Goal: Information Seeking & Learning: Learn about a topic

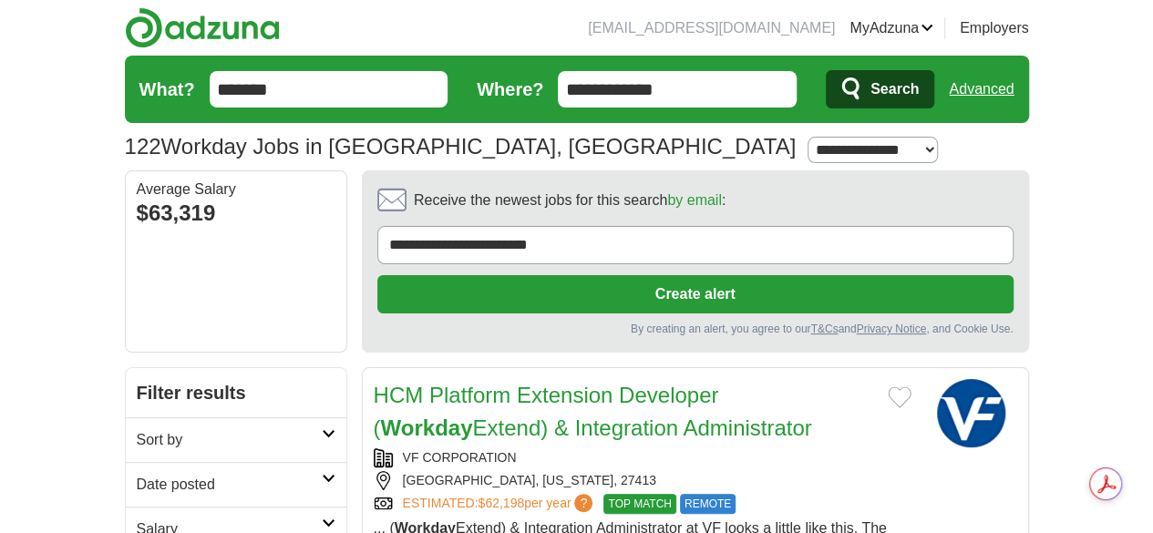
click at [731, 87] on input "**********" at bounding box center [677, 89] width 239 height 36
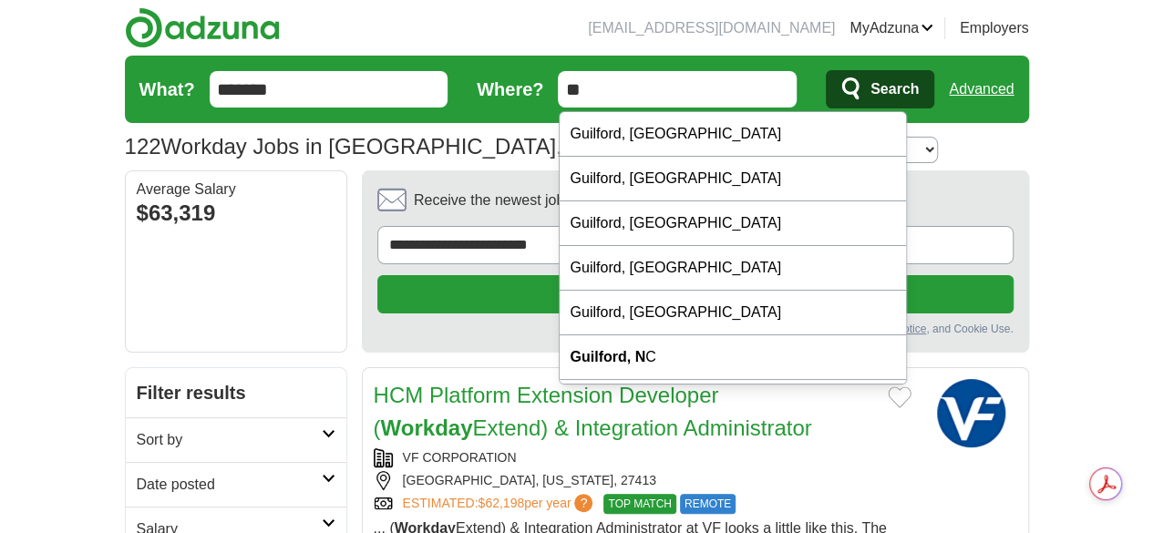
type input "*"
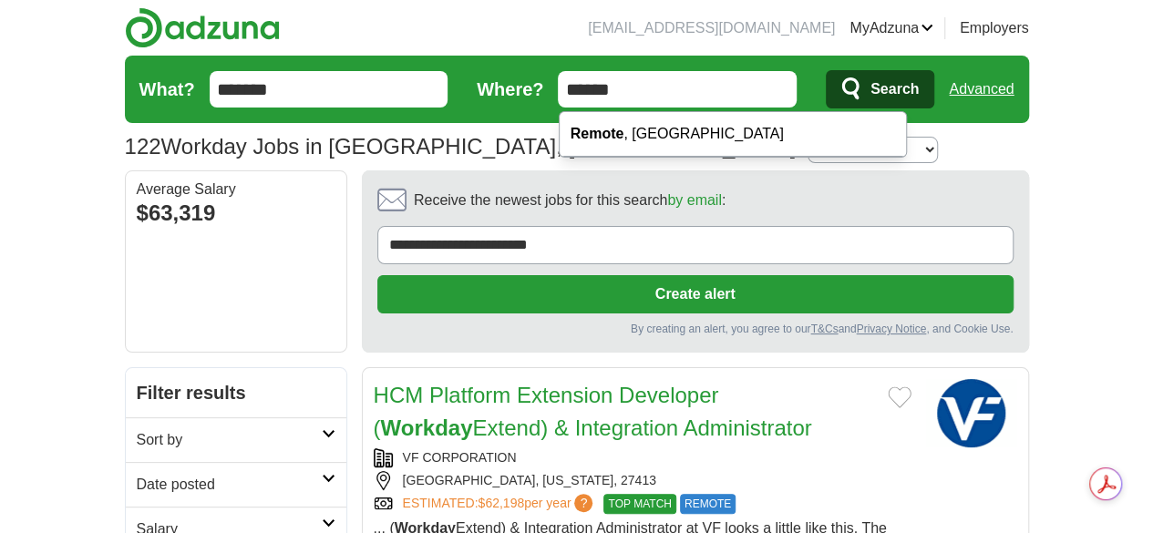
type input "******"
click at [826, 70] on button "Search" at bounding box center [880, 89] width 108 height 38
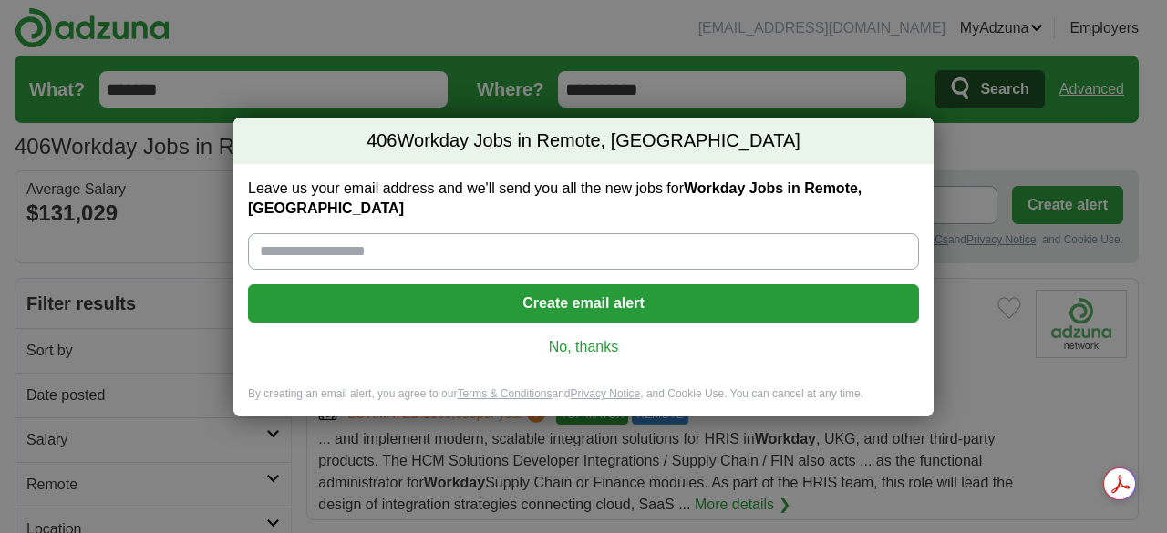
click at [600, 338] on link "No, thanks" at bounding box center [584, 347] width 642 height 20
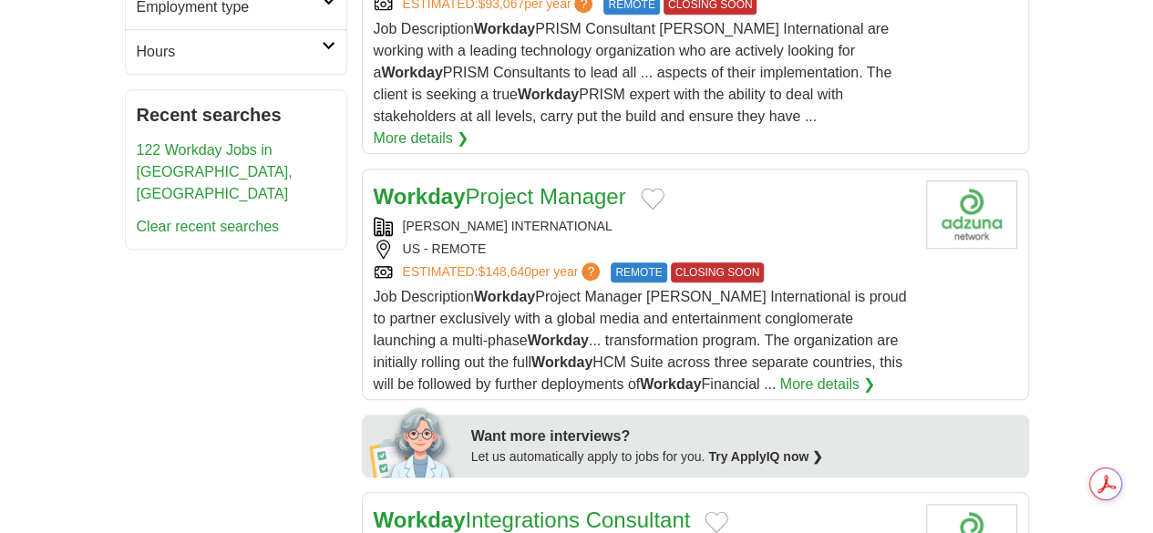
scroll to position [751, 0]
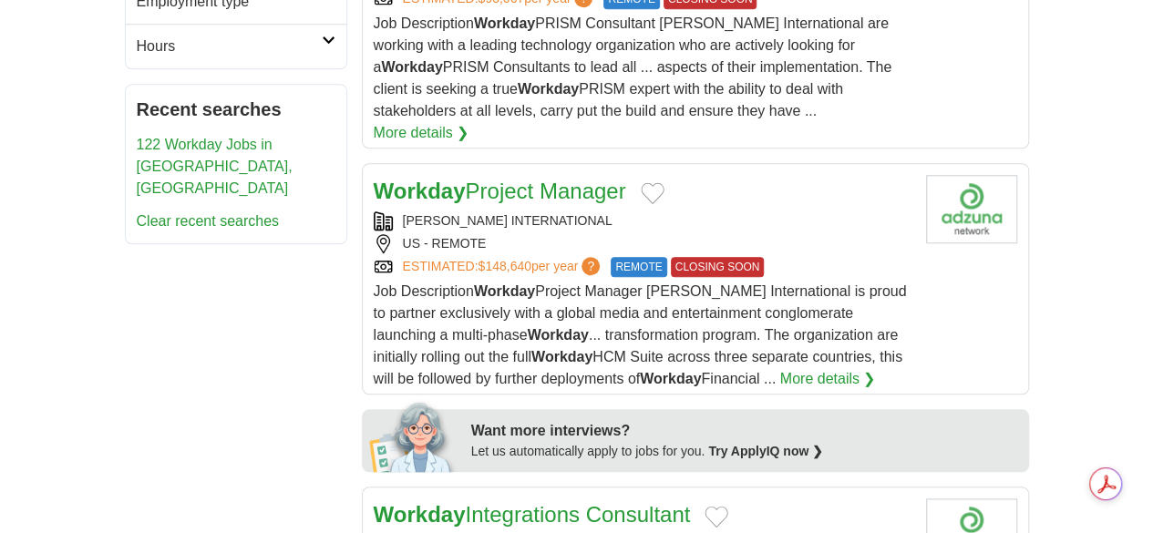
click at [600, 502] on link "Workday Integrations Consultant" at bounding box center [532, 514] width 317 height 25
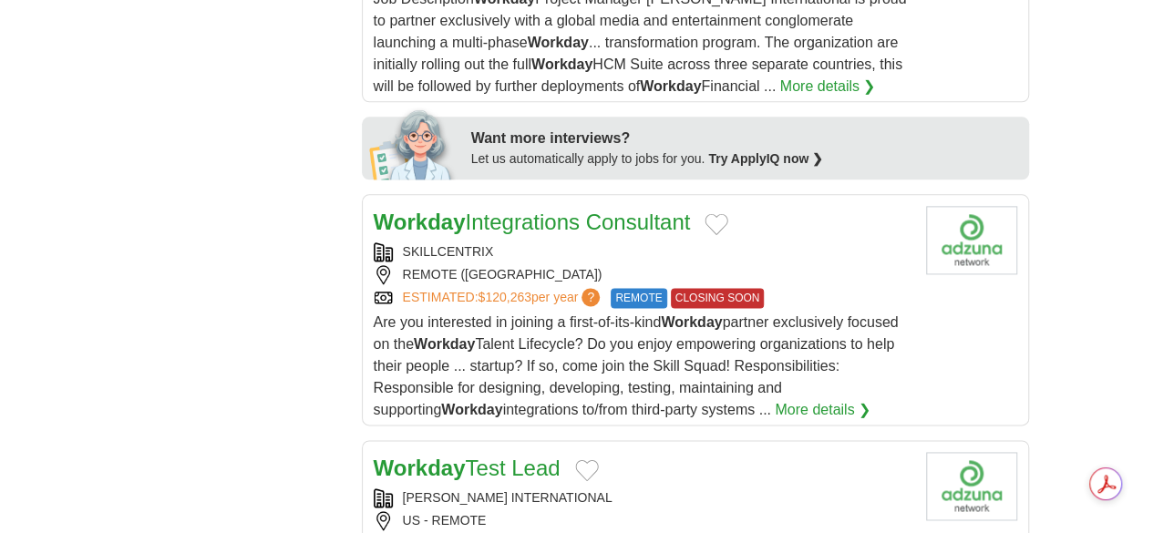
scroll to position [1045, 0]
click at [437, 455] on link "Workday Test Lead" at bounding box center [467, 467] width 187 height 25
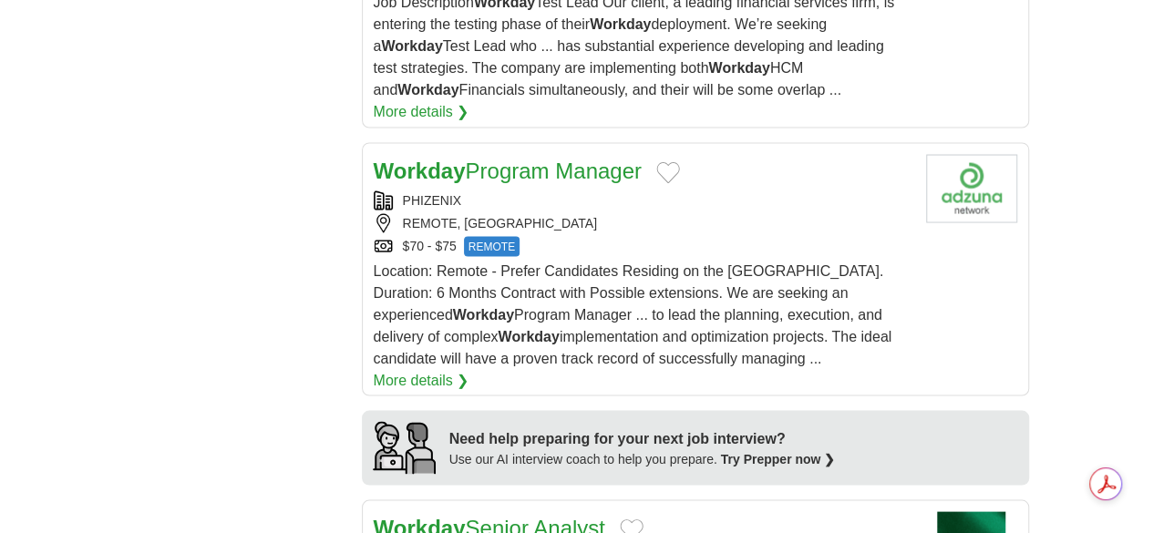
scroll to position [1612, 0]
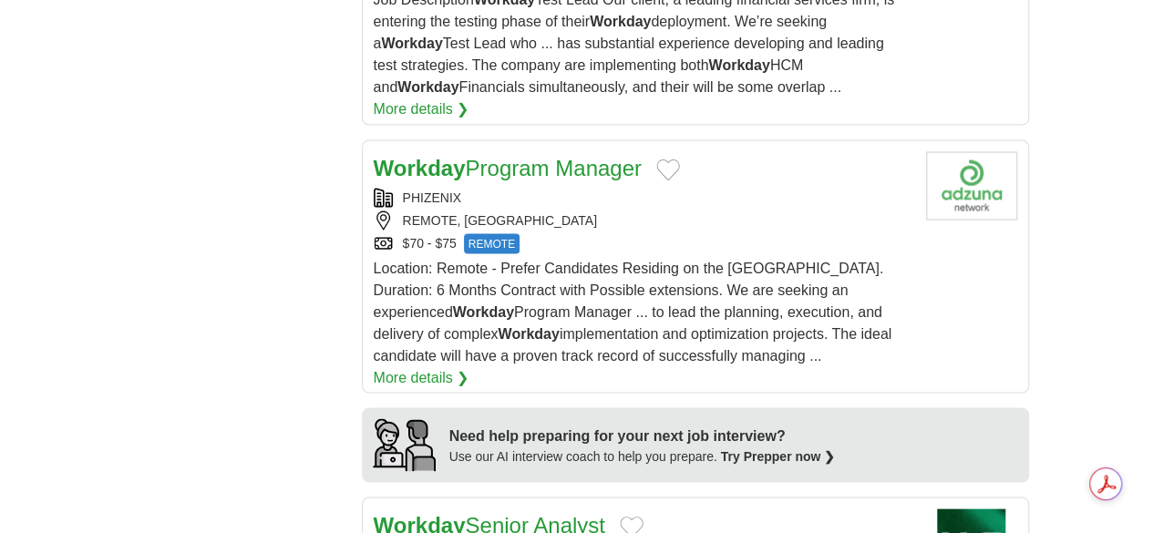
click at [490, 512] on link "Workday Senior Analyst" at bounding box center [490, 524] width 232 height 25
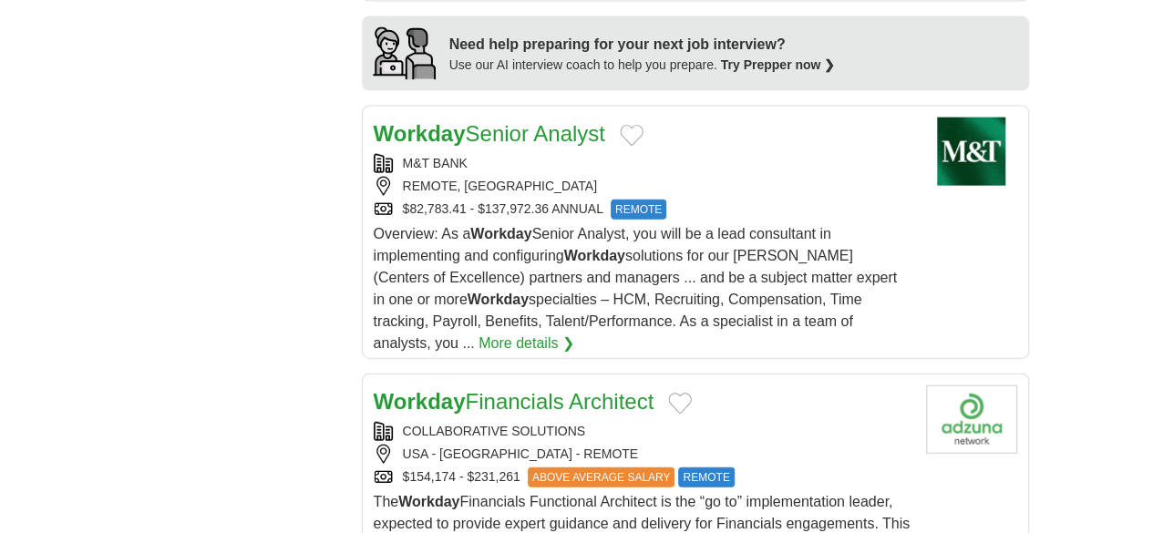
scroll to position [2004, 0]
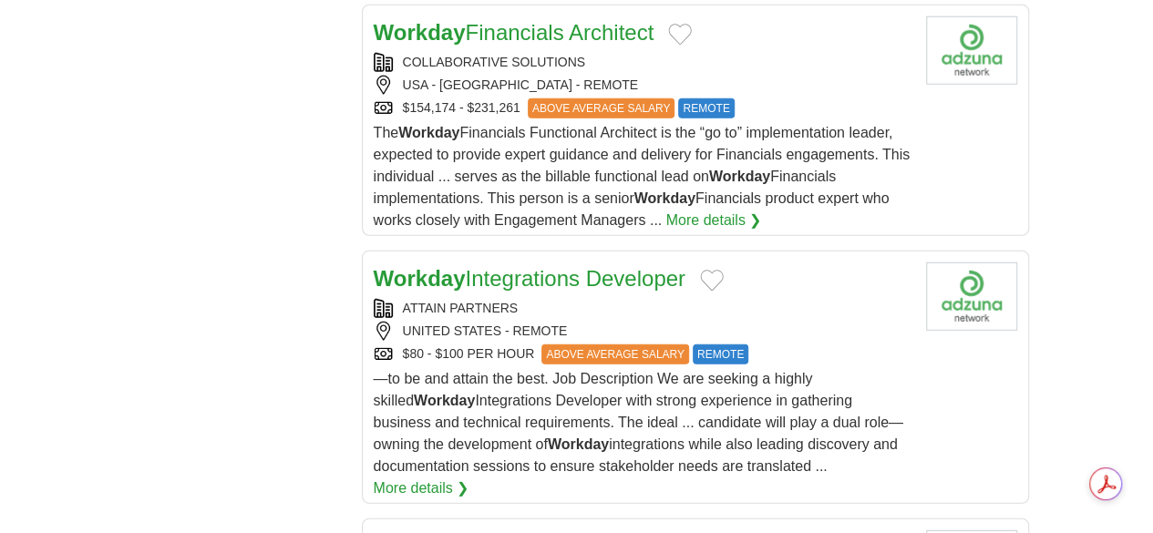
scroll to position [2373, 0]
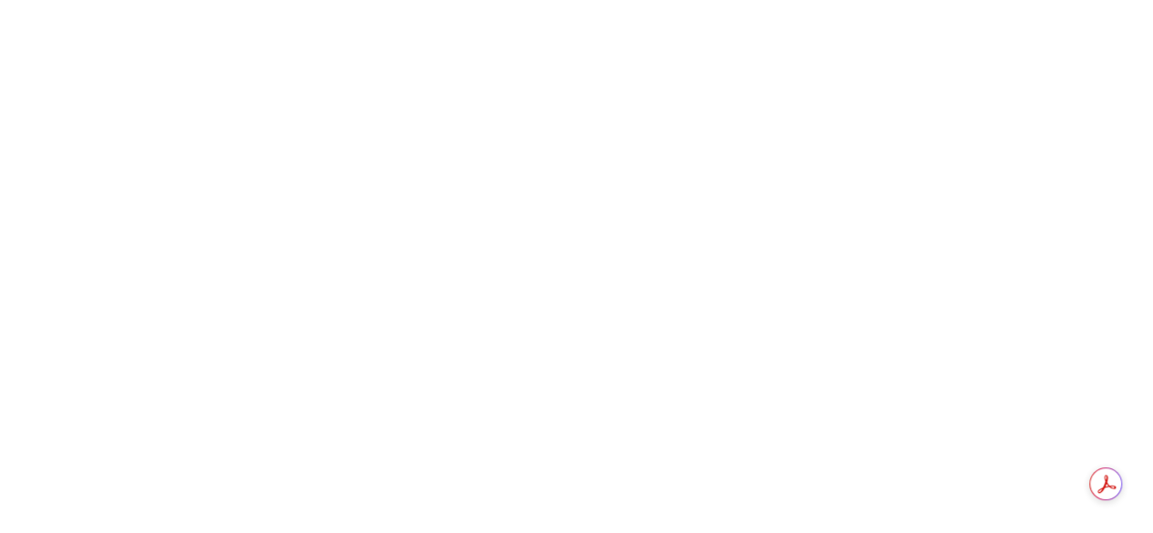
scroll to position [3573, 0]
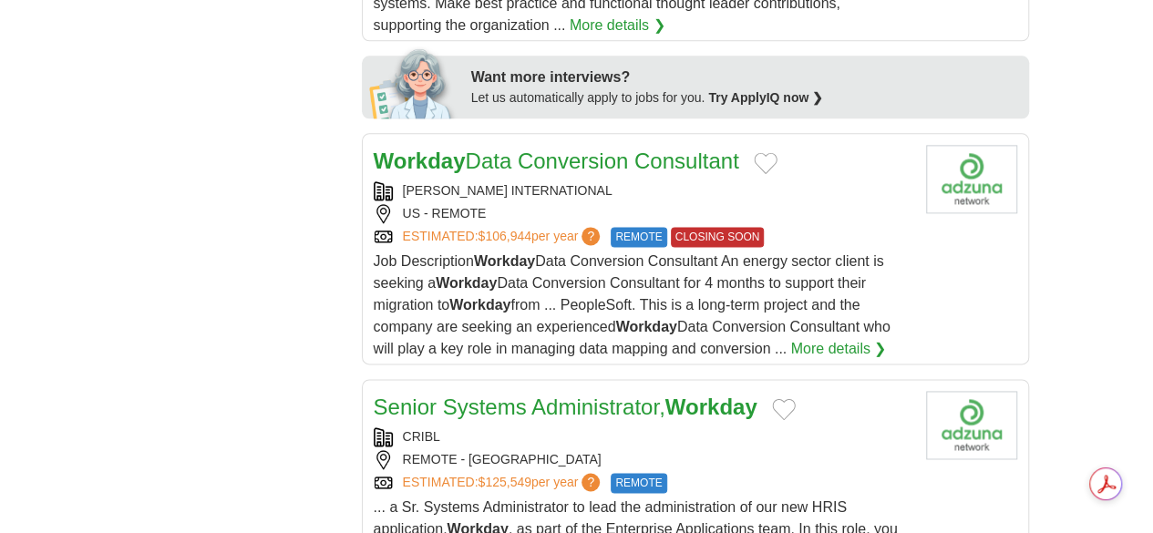
scroll to position [1203, 0]
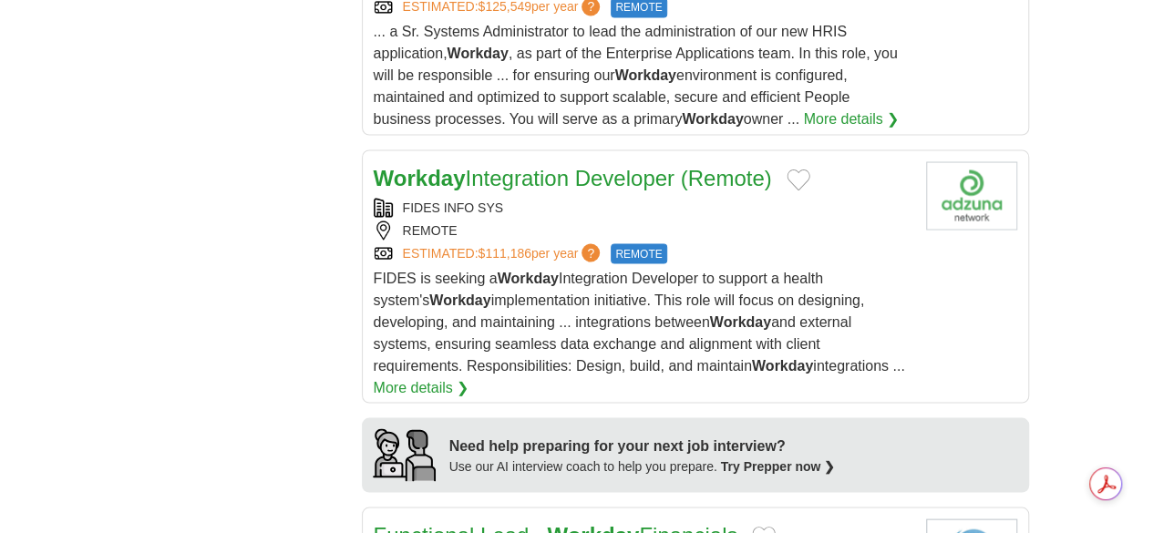
scroll to position [1571, 0]
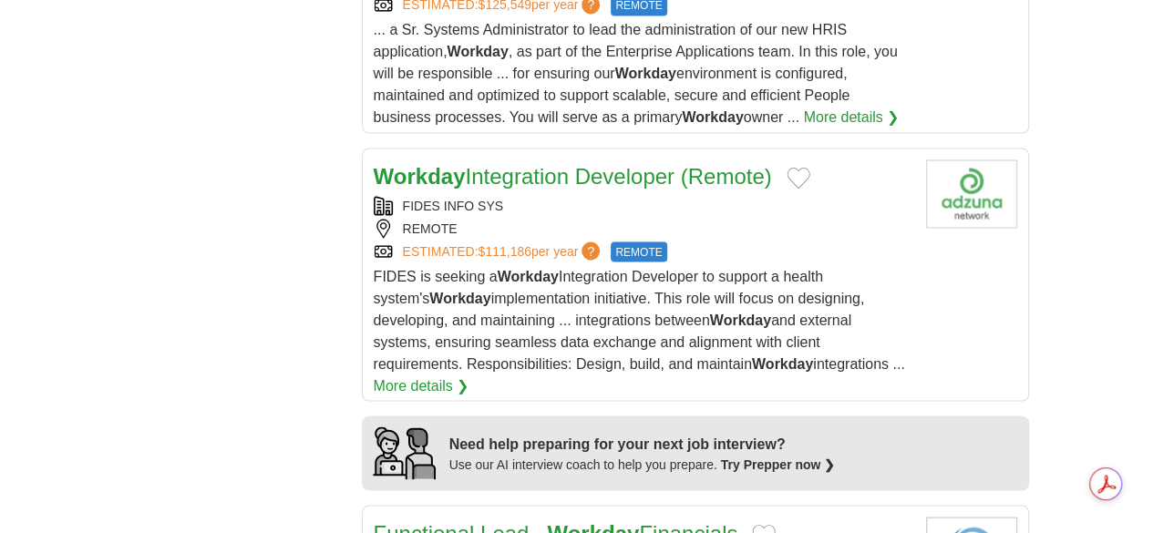
click at [558, 520] on strong "Workday" at bounding box center [593, 532] width 92 height 25
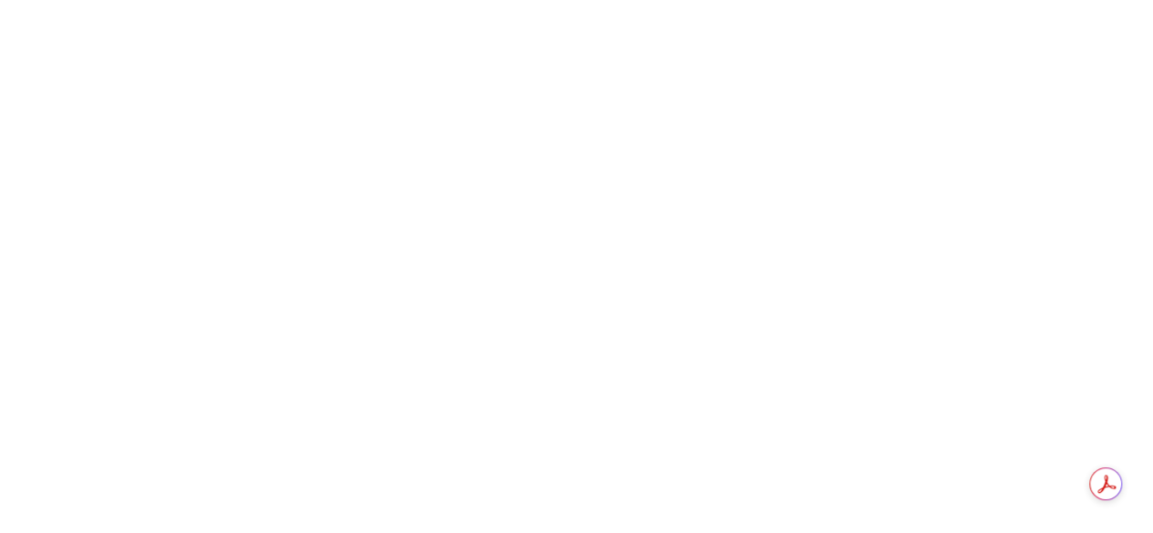
scroll to position [3202, 0]
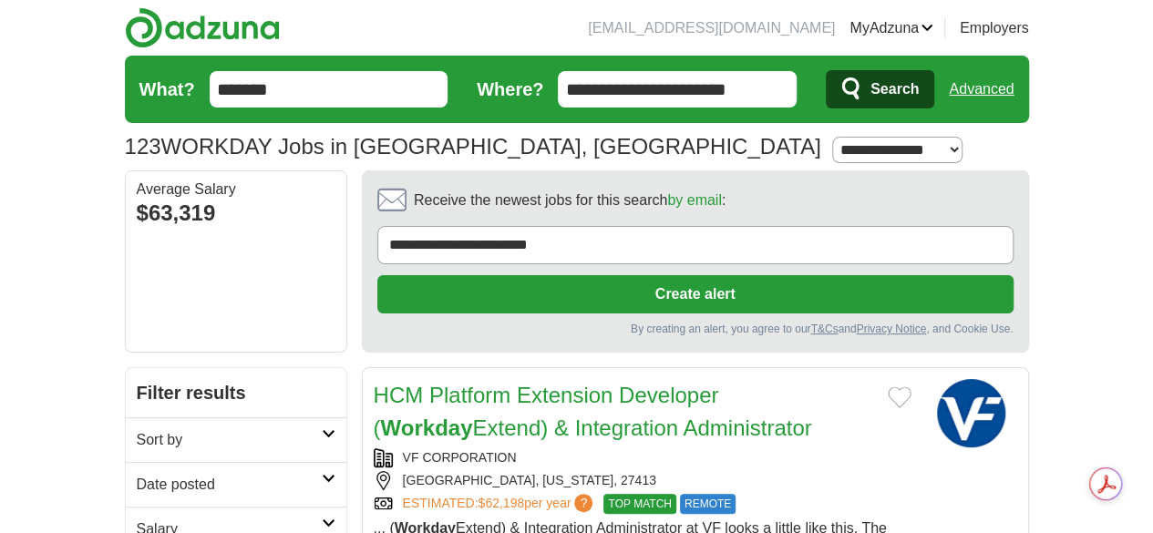
click at [649, 87] on input "**********" at bounding box center [677, 89] width 239 height 36
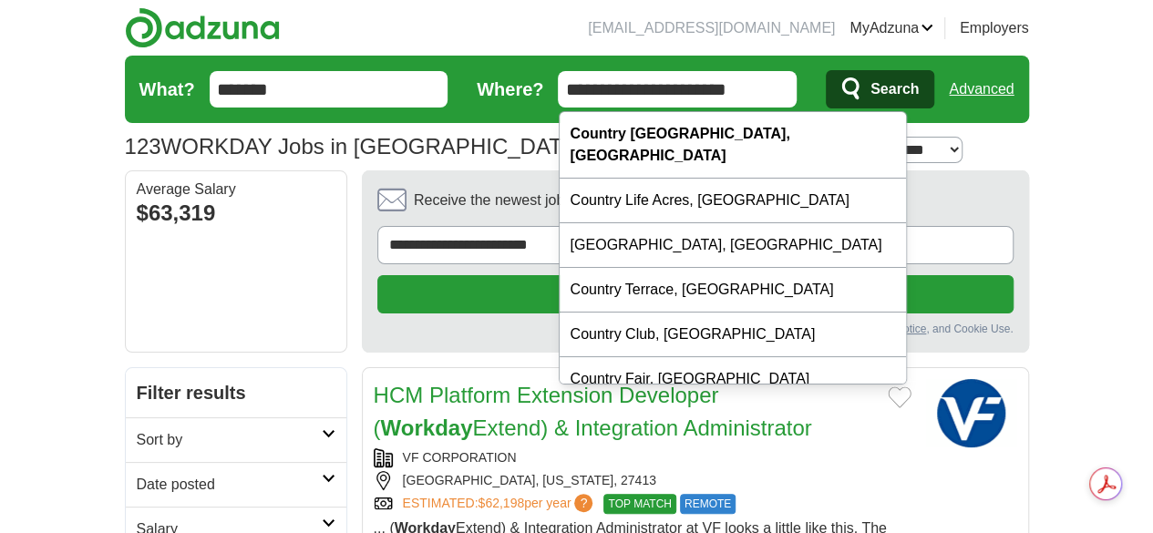
click at [778, 94] on input "**********" at bounding box center [677, 89] width 239 height 36
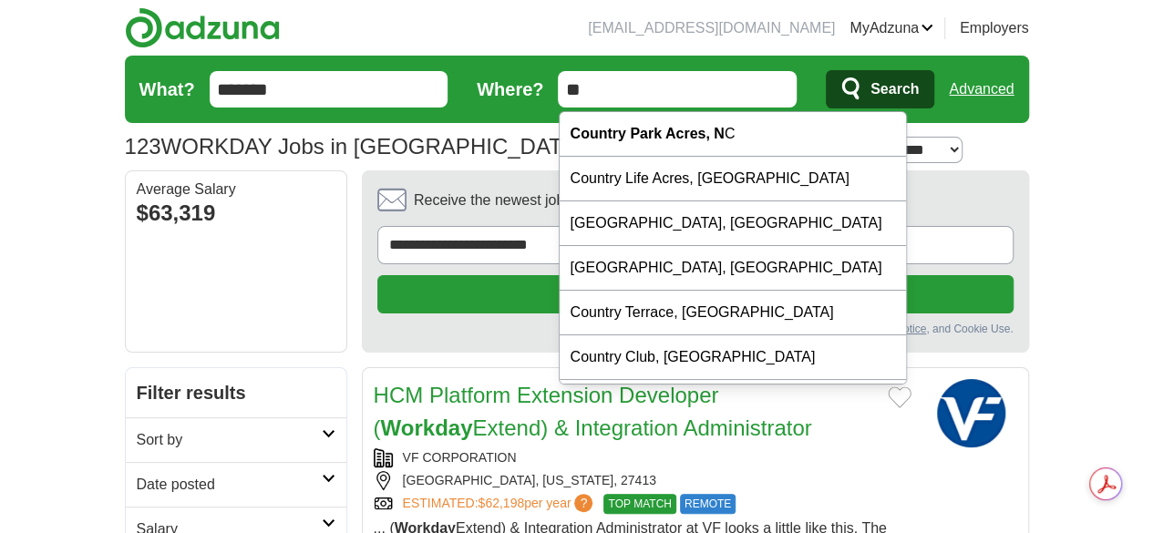
type input "*"
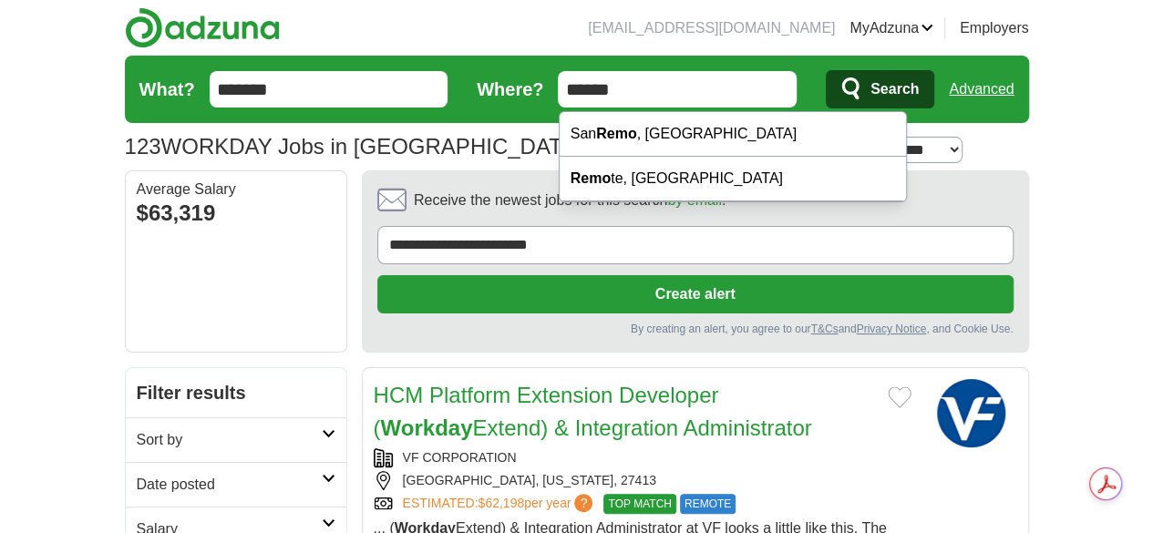
type input "******"
click at [826, 70] on button "Search" at bounding box center [880, 89] width 108 height 38
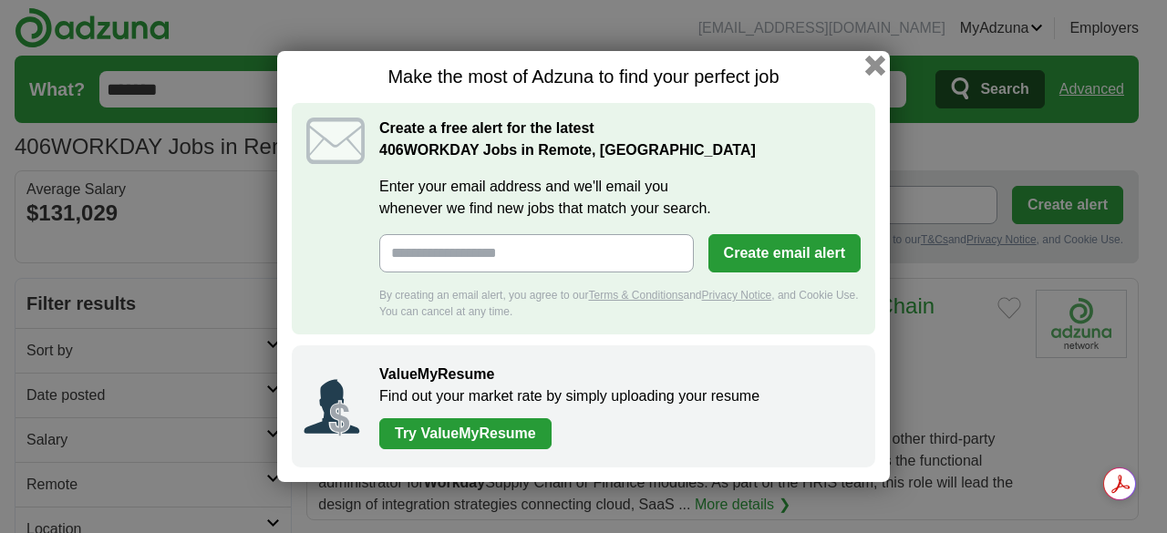
click at [875, 64] on button "button" at bounding box center [875, 66] width 20 height 20
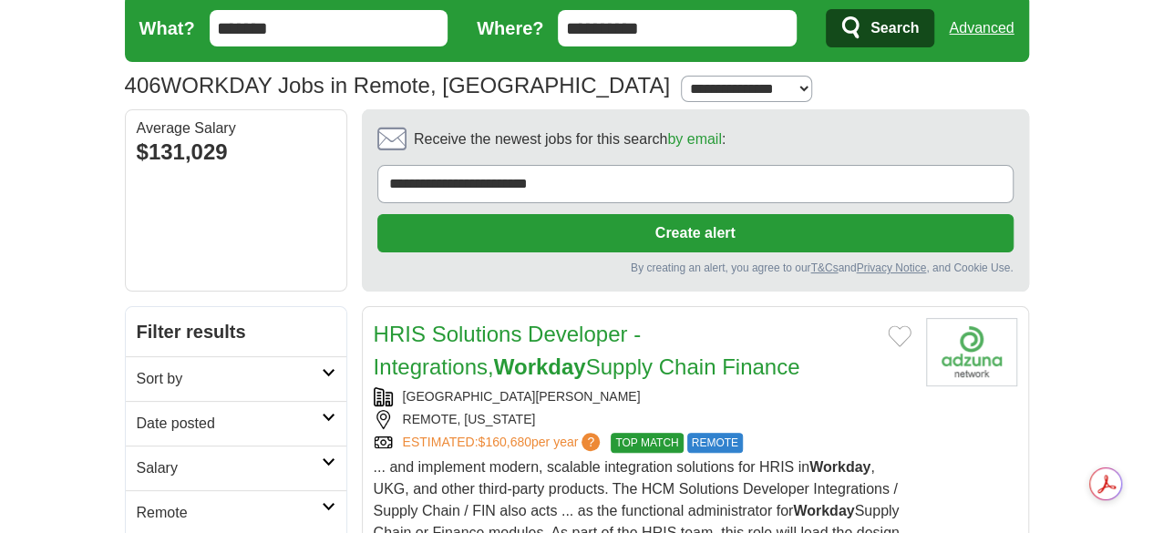
scroll to position [64, 0]
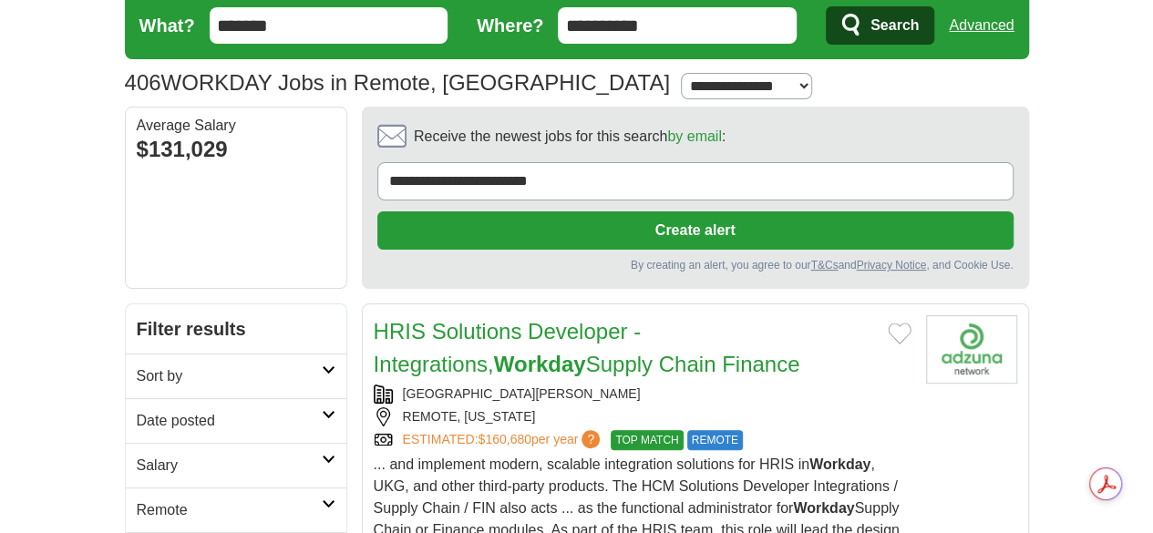
click at [613, 319] on link "HRIS Solutions Developer - Integrations, Workday Supply Chain Finance" at bounding box center [587, 347] width 427 height 57
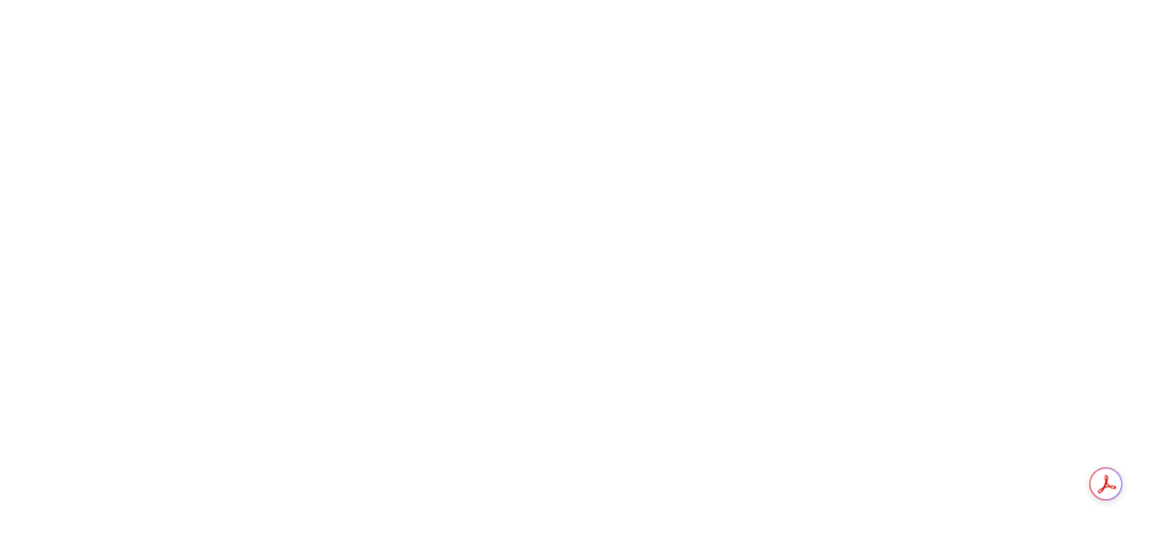
scroll to position [3536, 0]
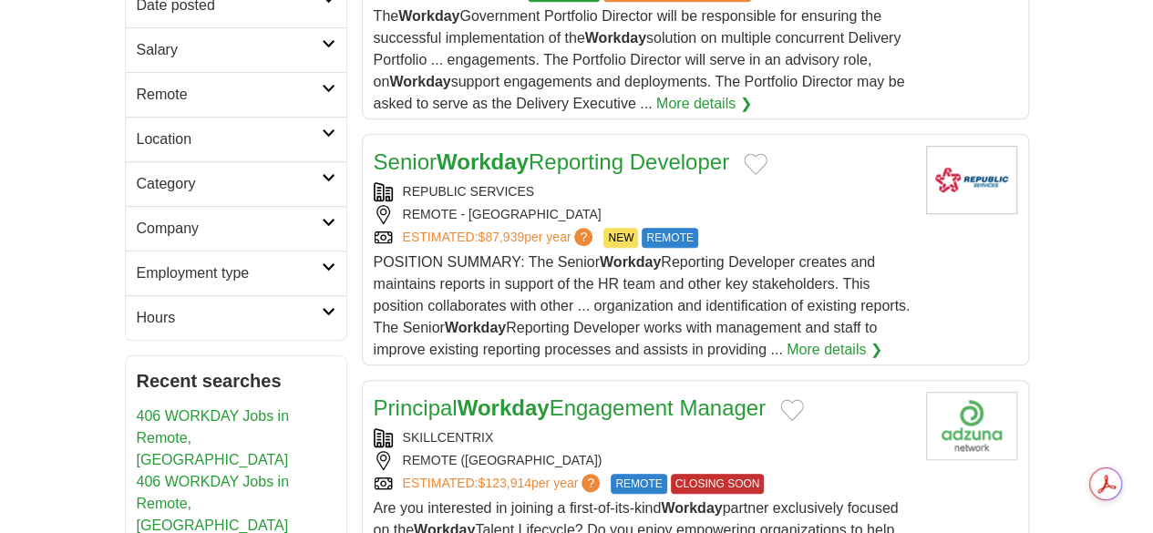
scroll to position [367, 0]
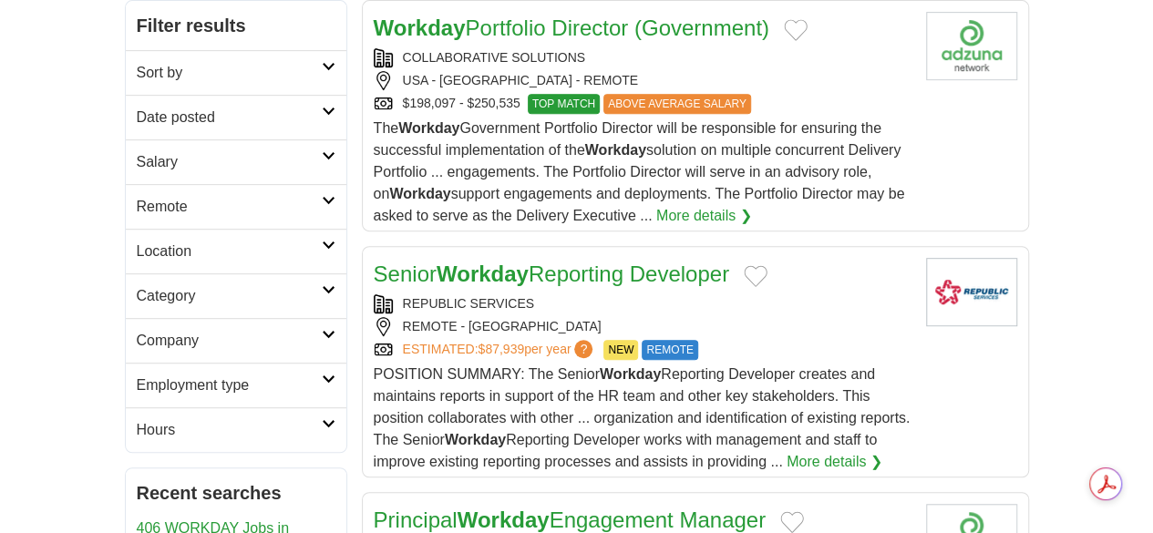
click at [540, 262] on link "Senior Workday Reporting Developer" at bounding box center [551, 274] width 355 height 25
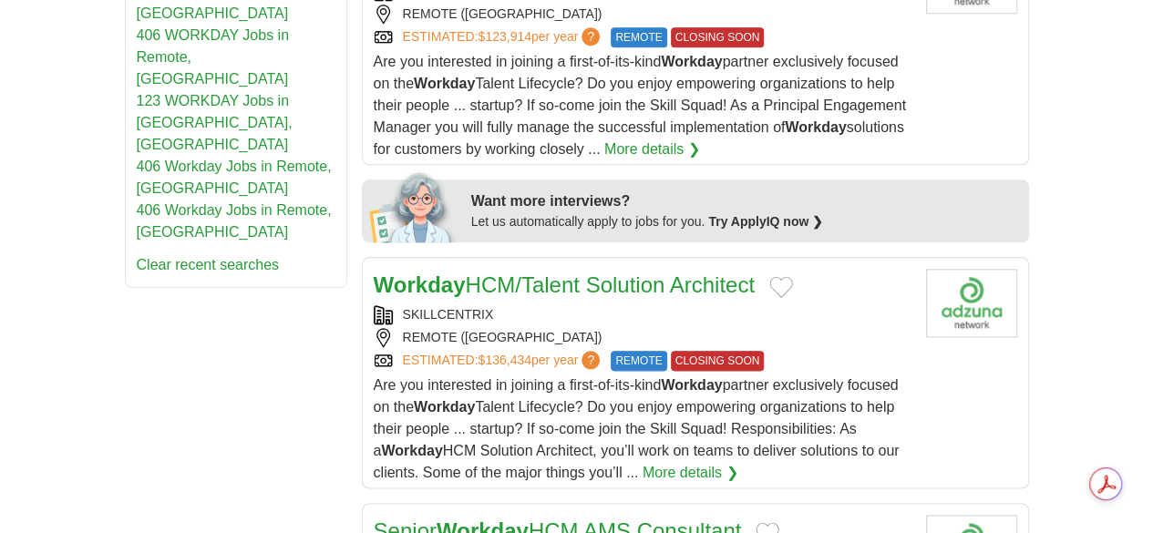
scroll to position [927, 0]
click at [600, 518] on link "Senior Workday HCM AMS Consultant" at bounding box center [558, 530] width 368 height 25
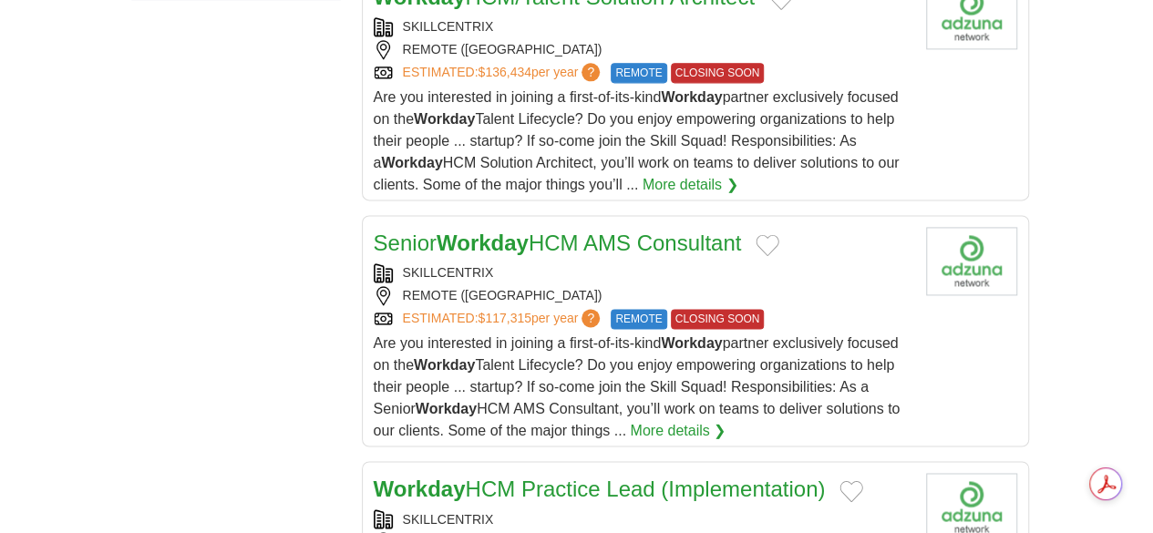
scroll to position [1215, 0]
click at [530, 476] on link "Workday HCM Practice Lead (Implementation)" at bounding box center [600, 488] width 452 height 25
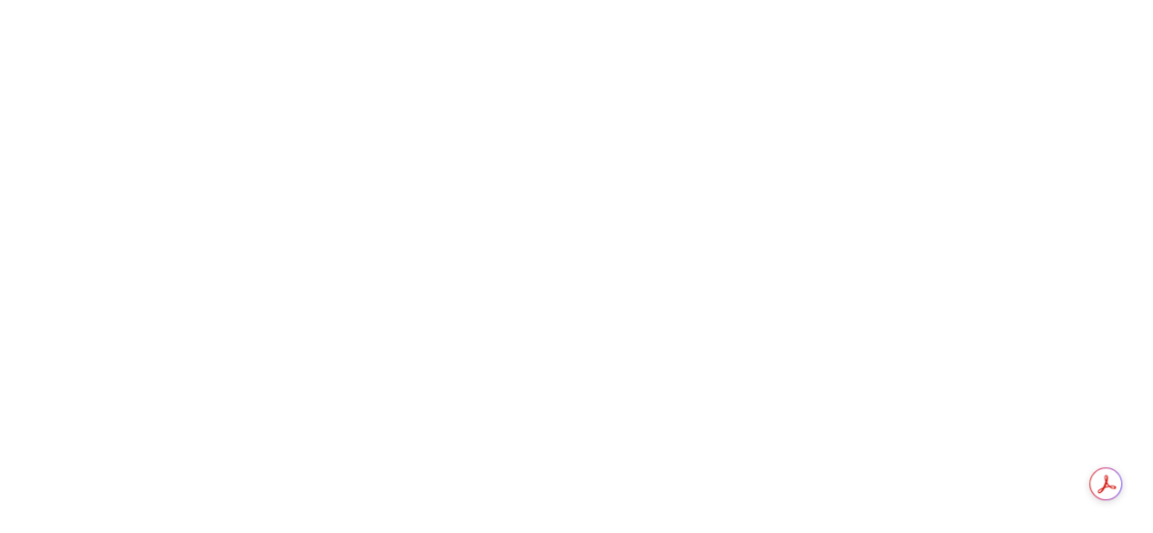
scroll to position [3471, 0]
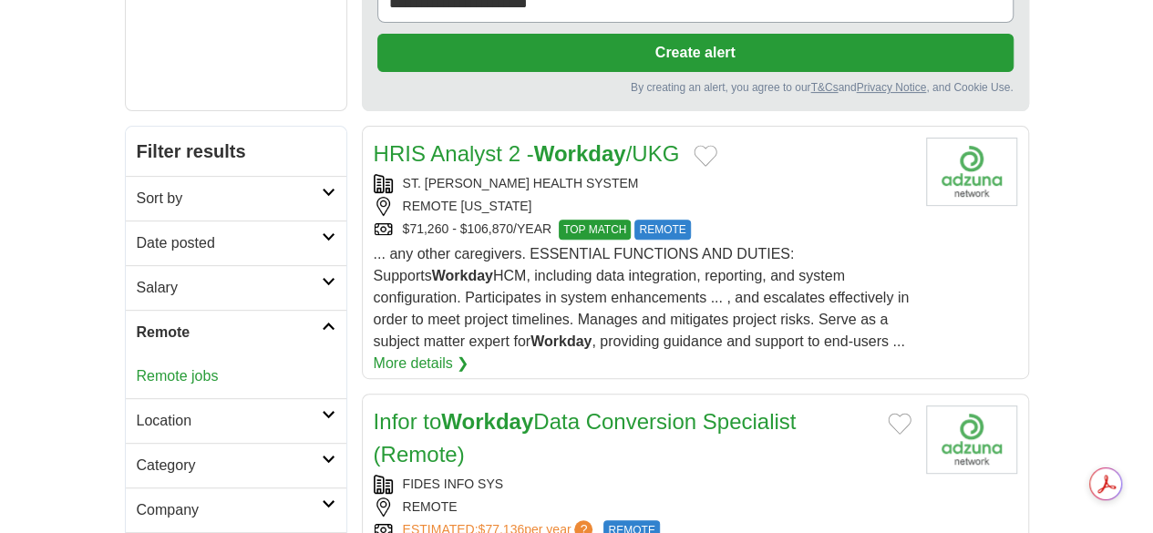
scroll to position [242, 0]
click at [126, 354] on div "Remote jobs" at bounding box center [236, 376] width 221 height 44
click at [137, 367] on link "Remote jobs" at bounding box center [178, 374] width 82 height 15
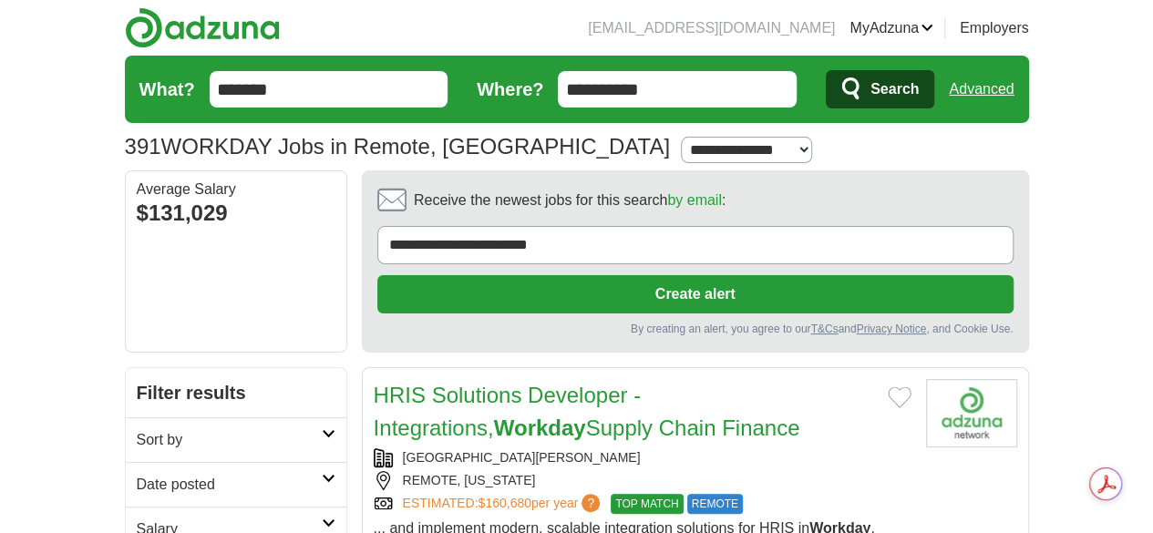
click at [322, 474] on icon at bounding box center [329, 478] width 14 height 9
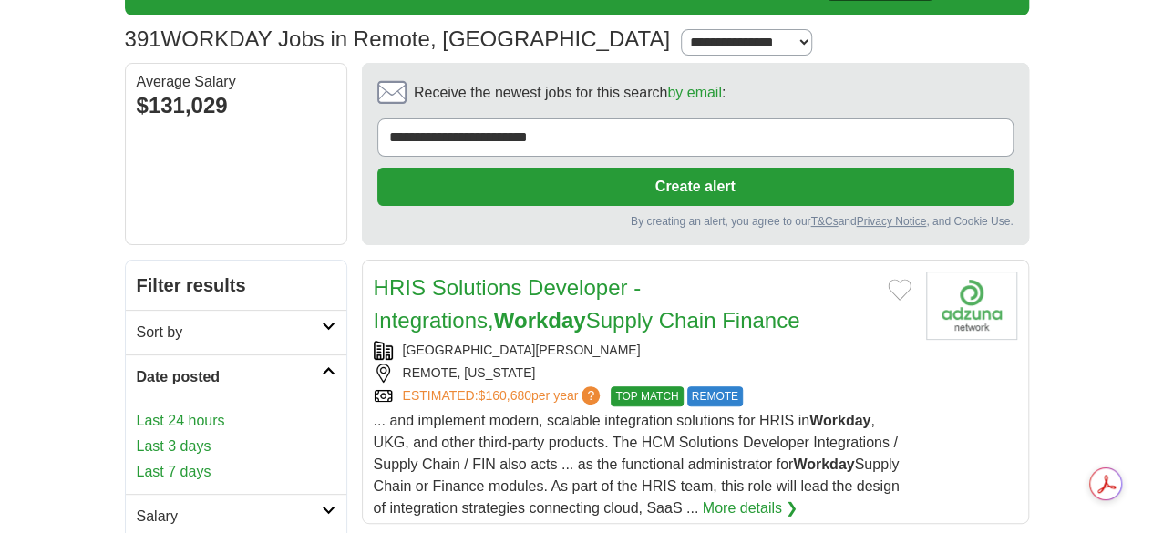
scroll to position [111, 0]
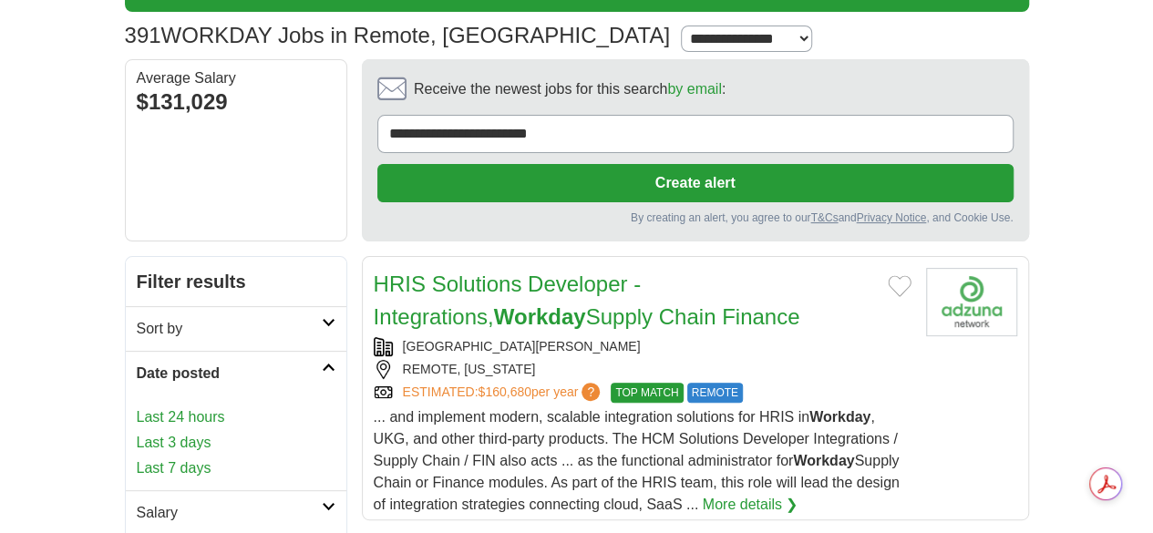
click at [137, 407] on link "Last 24 hours" at bounding box center [236, 418] width 199 height 22
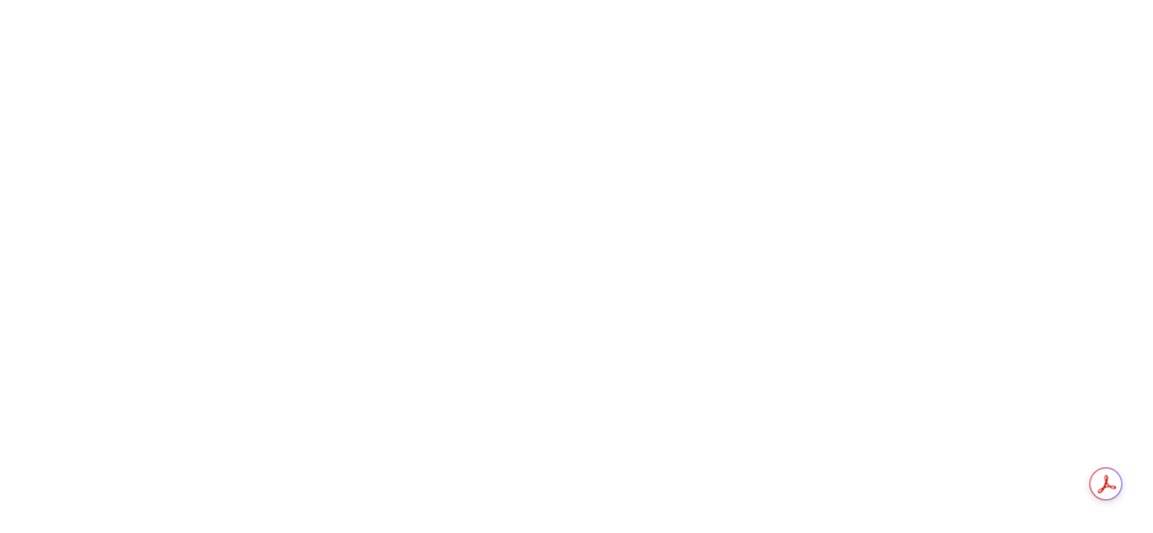
scroll to position [2797, 0]
